Goal: Information Seeking & Learning: Learn about a topic

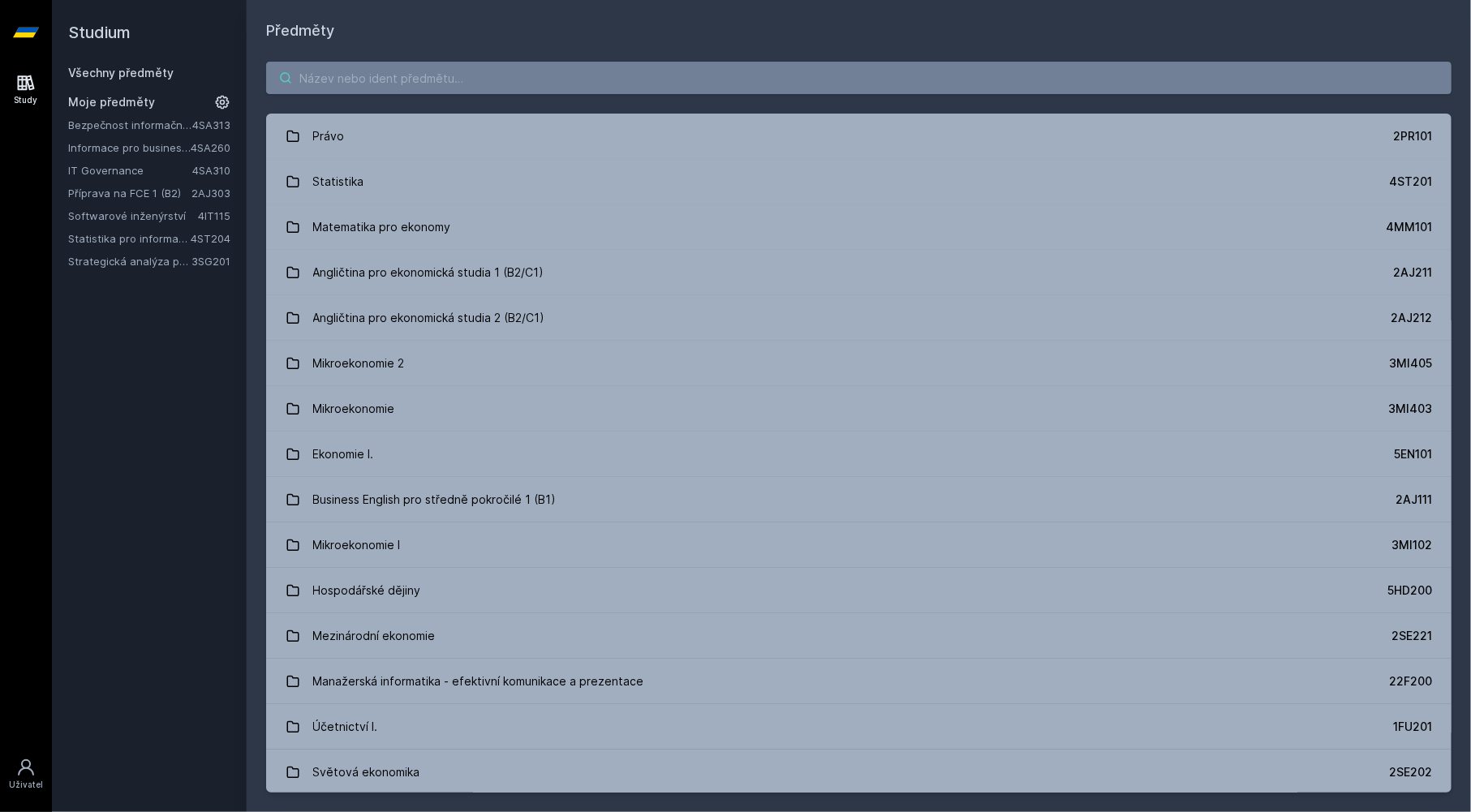
click at [349, 86] on input "search" at bounding box center [859, 77] width 1185 height 33
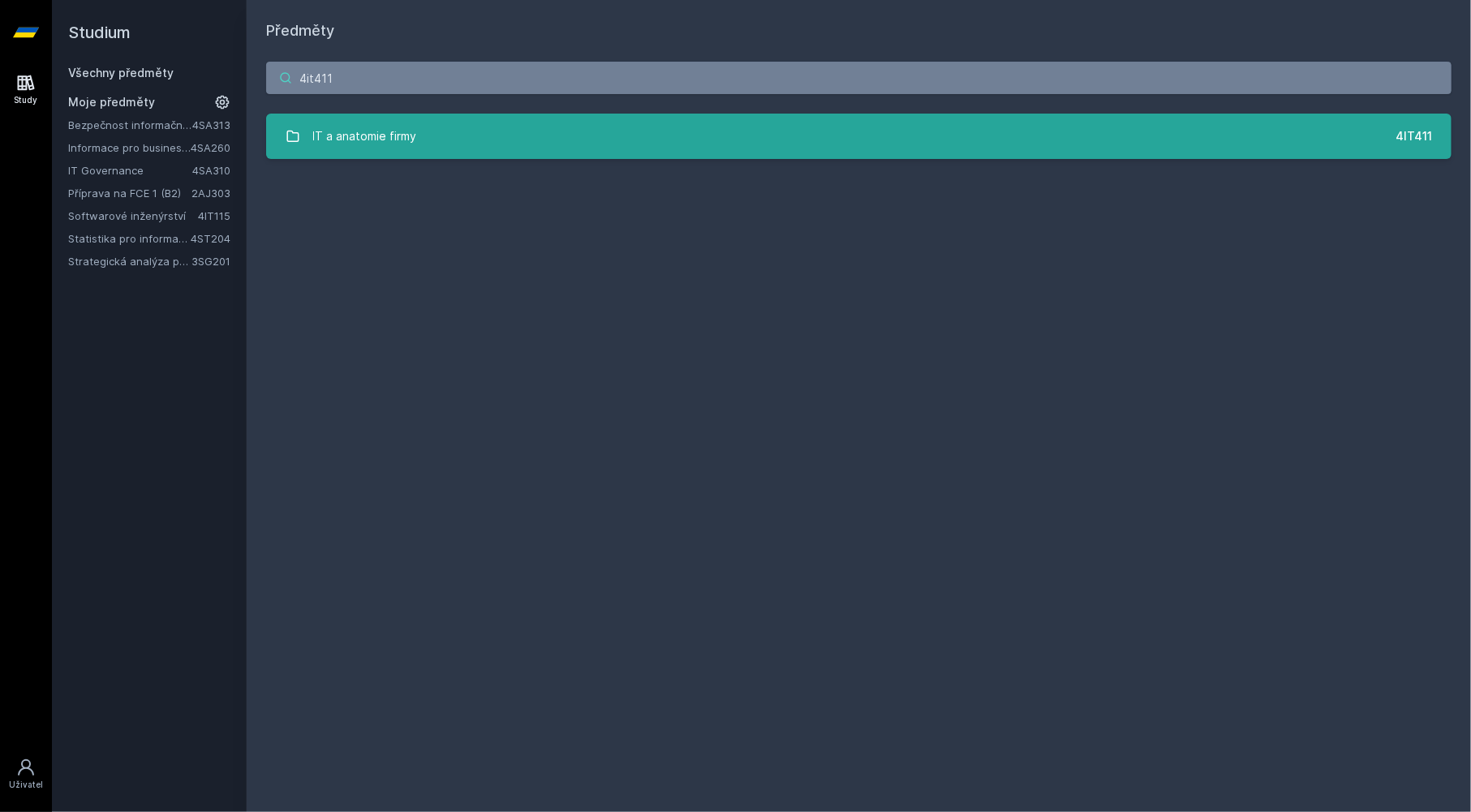
type input "4it411"
click at [353, 141] on div "IT a anatomie firmy" at bounding box center [365, 136] width 104 height 33
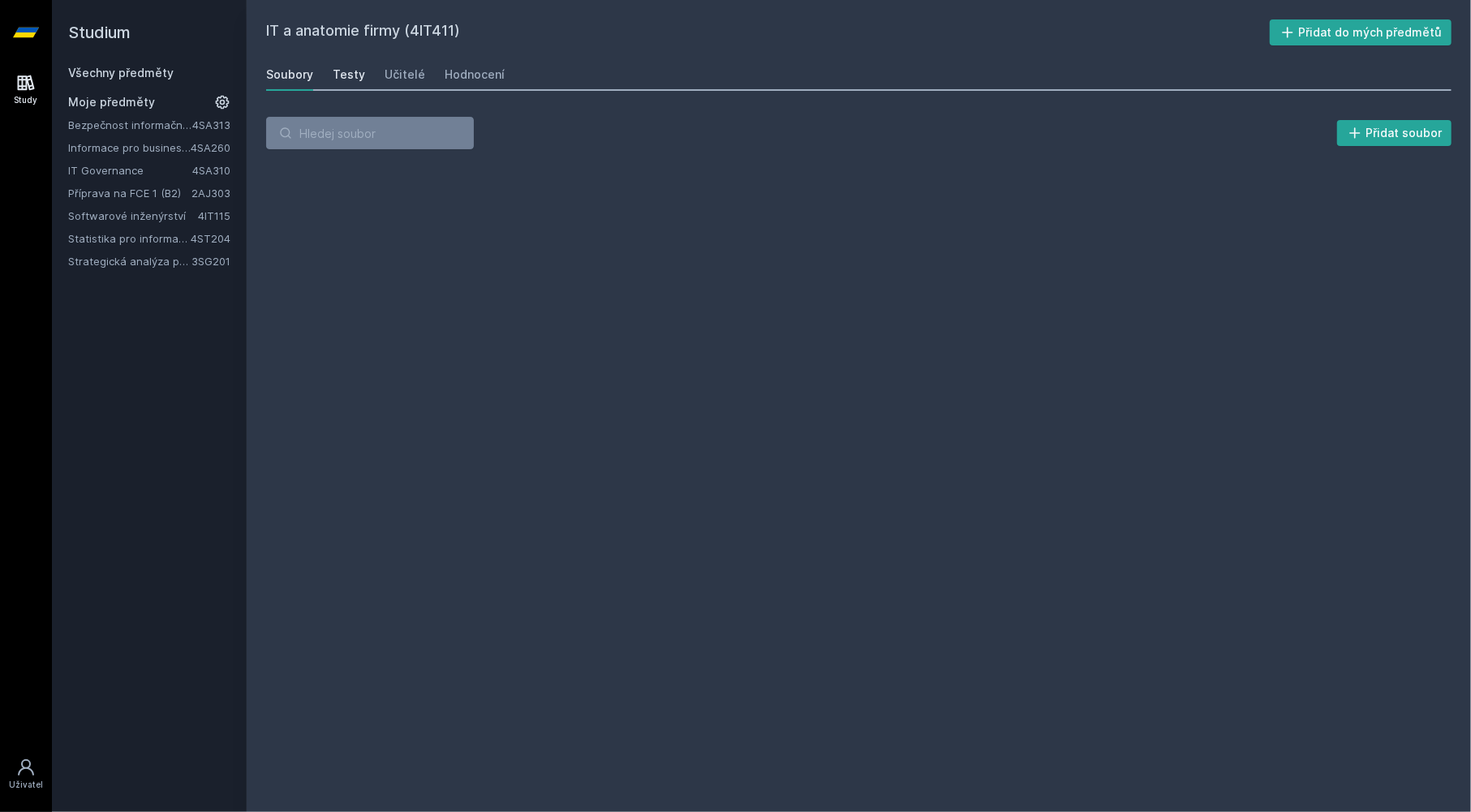
click at [350, 83] on link "Testy" at bounding box center [348, 74] width 33 height 33
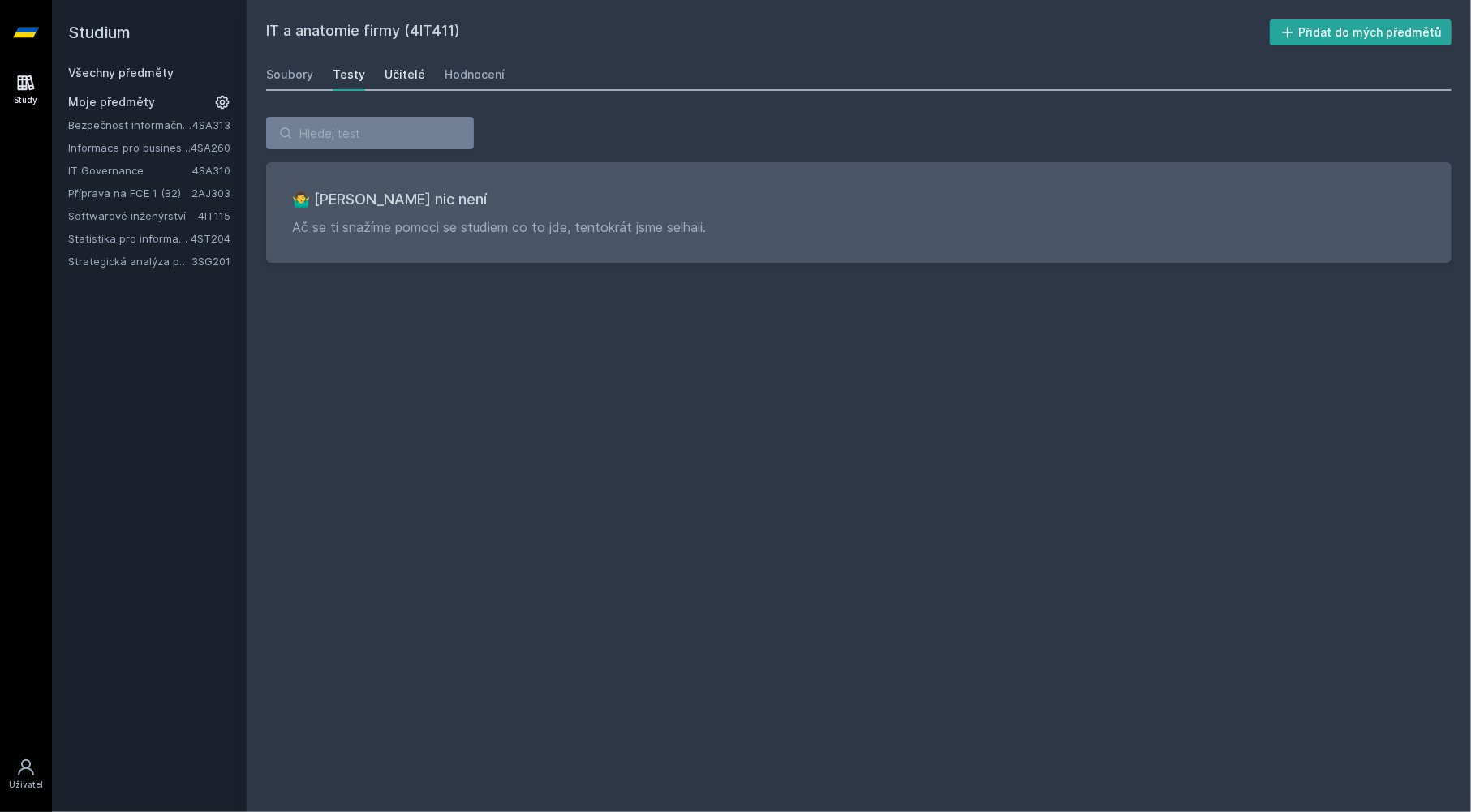
click at [402, 78] on div "Učitelé" at bounding box center [404, 75] width 40 height 16
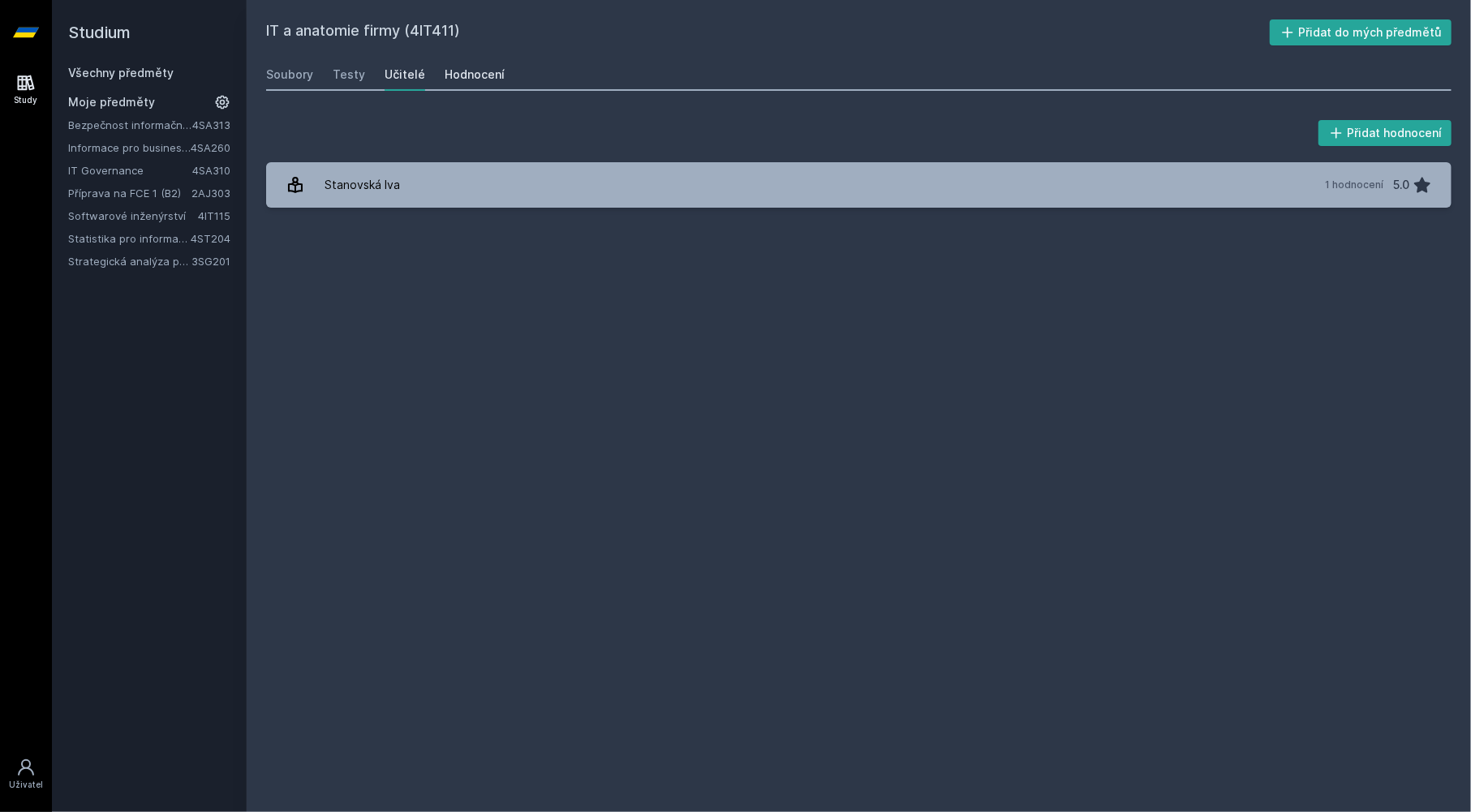
click at [447, 70] on div "Hodnocení" at bounding box center [475, 75] width 60 height 16
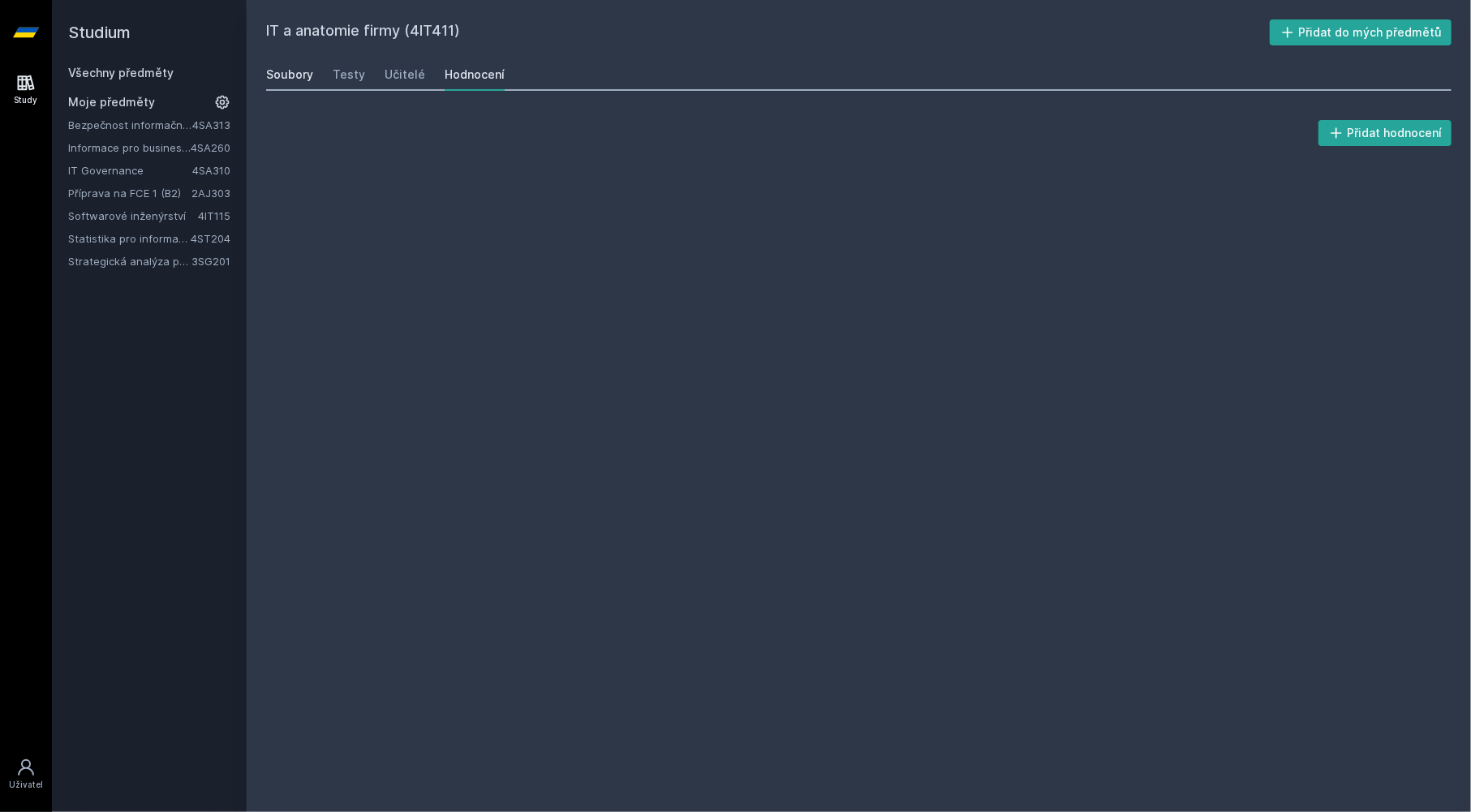
click at [277, 74] on div "Soubory" at bounding box center [290, 75] width 47 height 16
